Goal: Task Accomplishment & Management: Manage account settings

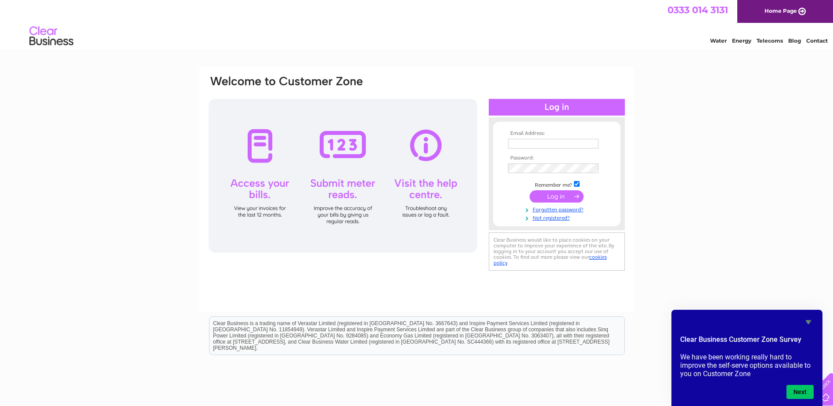
type input "[EMAIL_ADDRESS][DOMAIN_NAME]"
click at [556, 199] on input "submit" at bounding box center [557, 196] width 54 height 12
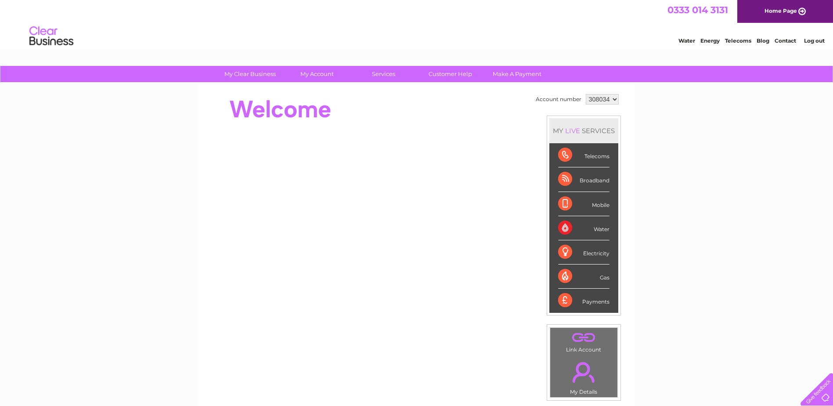
click at [562, 152] on div "Telecoms" at bounding box center [583, 155] width 51 height 24
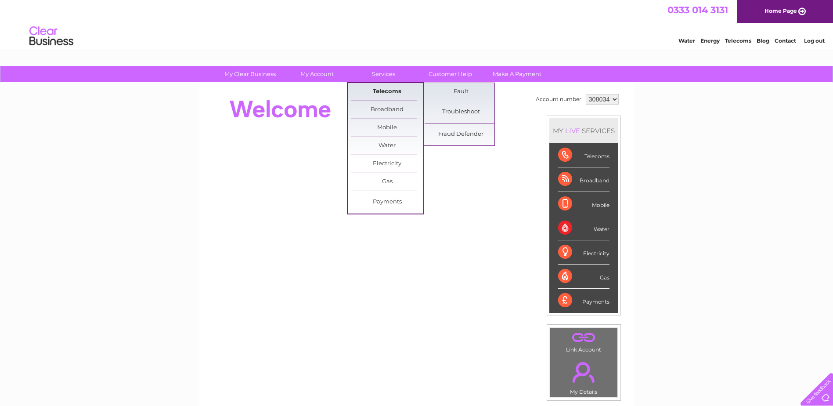
click at [379, 87] on link "Telecoms" at bounding box center [387, 92] width 72 height 18
click at [451, 92] on link "Fault" at bounding box center [461, 92] width 72 height 18
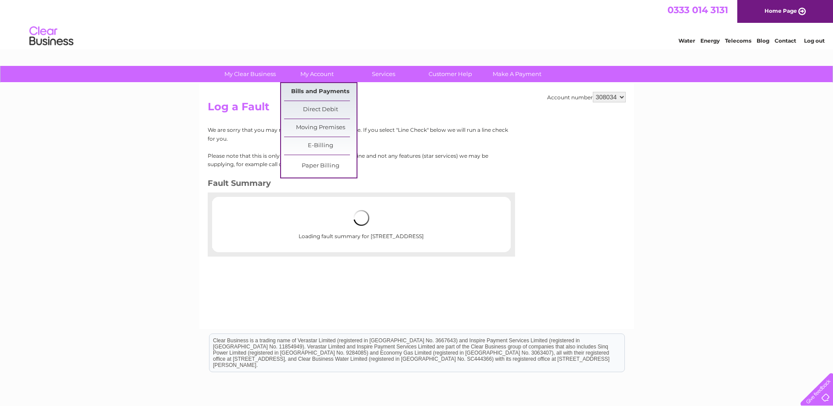
click at [312, 87] on link "Bills and Payments" at bounding box center [320, 92] width 72 height 18
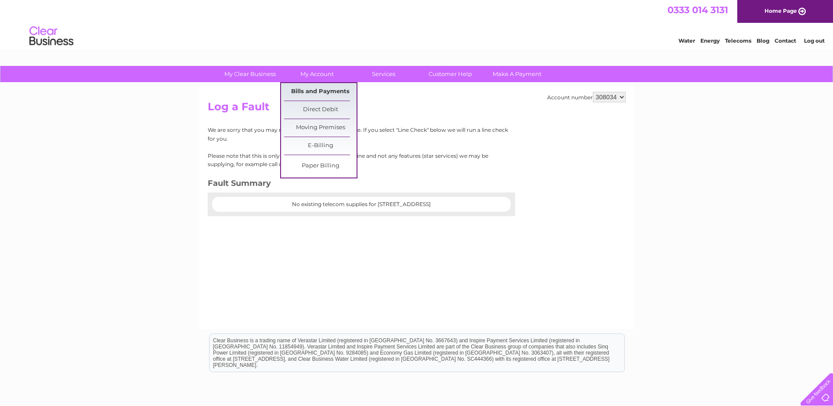
click at [317, 90] on link "Bills and Payments" at bounding box center [320, 92] width 72 height 18
